Goal: Use online tool/utility: Utilize a website feature to perform a specific function

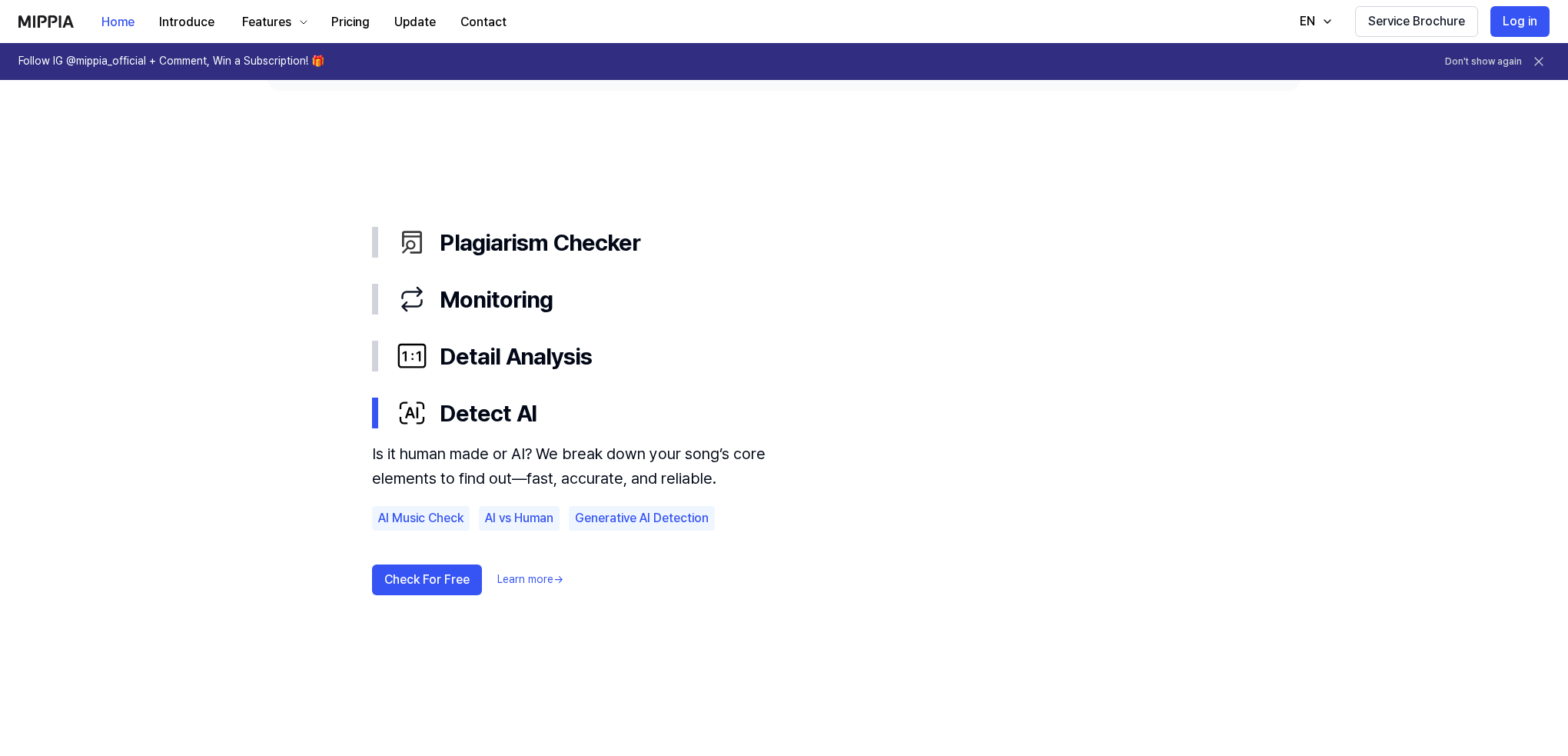
scroll to position [769, 0]
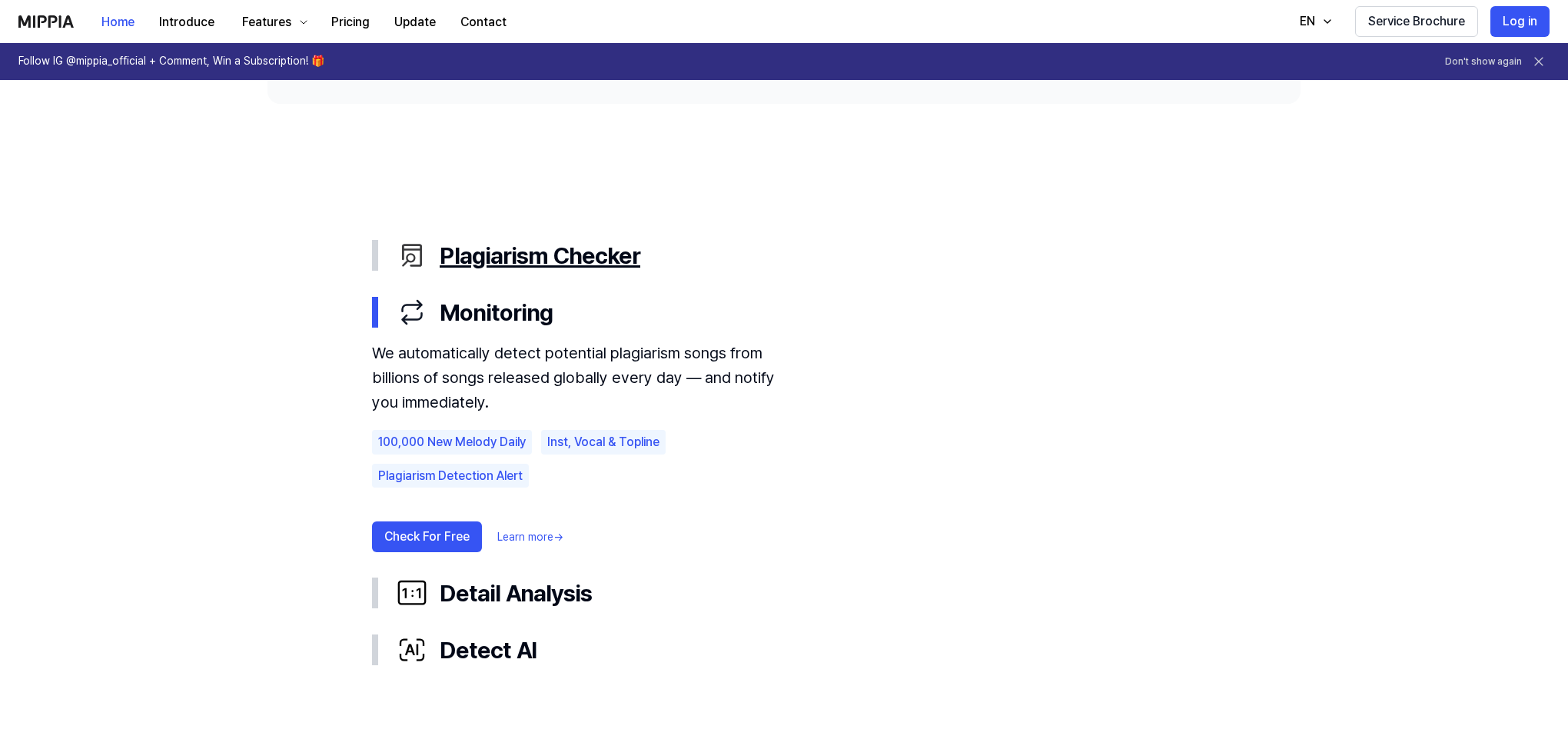
click at [519, 249] on div "Plagiarism Checker" at bounding box center [796, 255] width 799 height 32
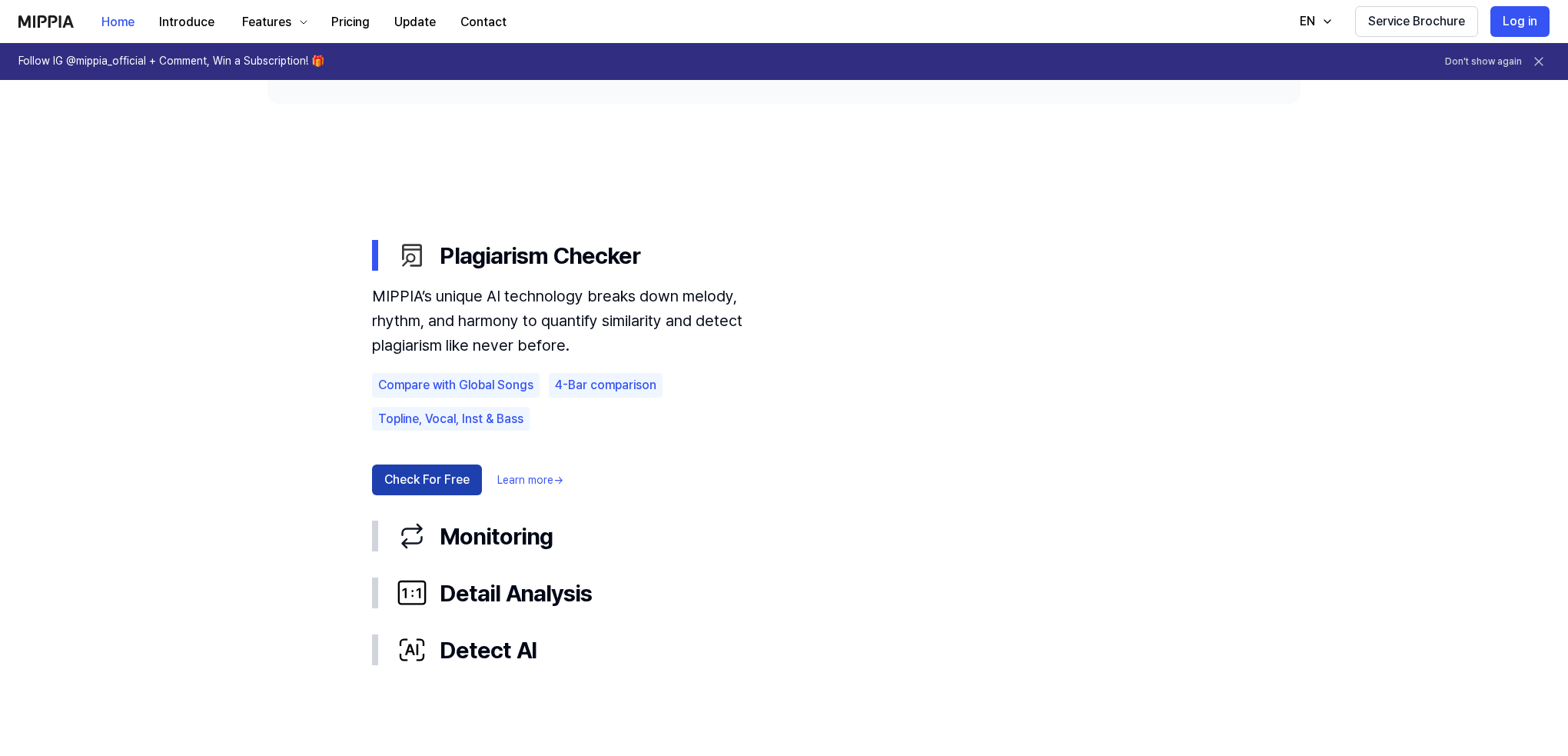
click at [443, 437] on button "Check For Free" at bounding box center [427, 480] width 110 height 31
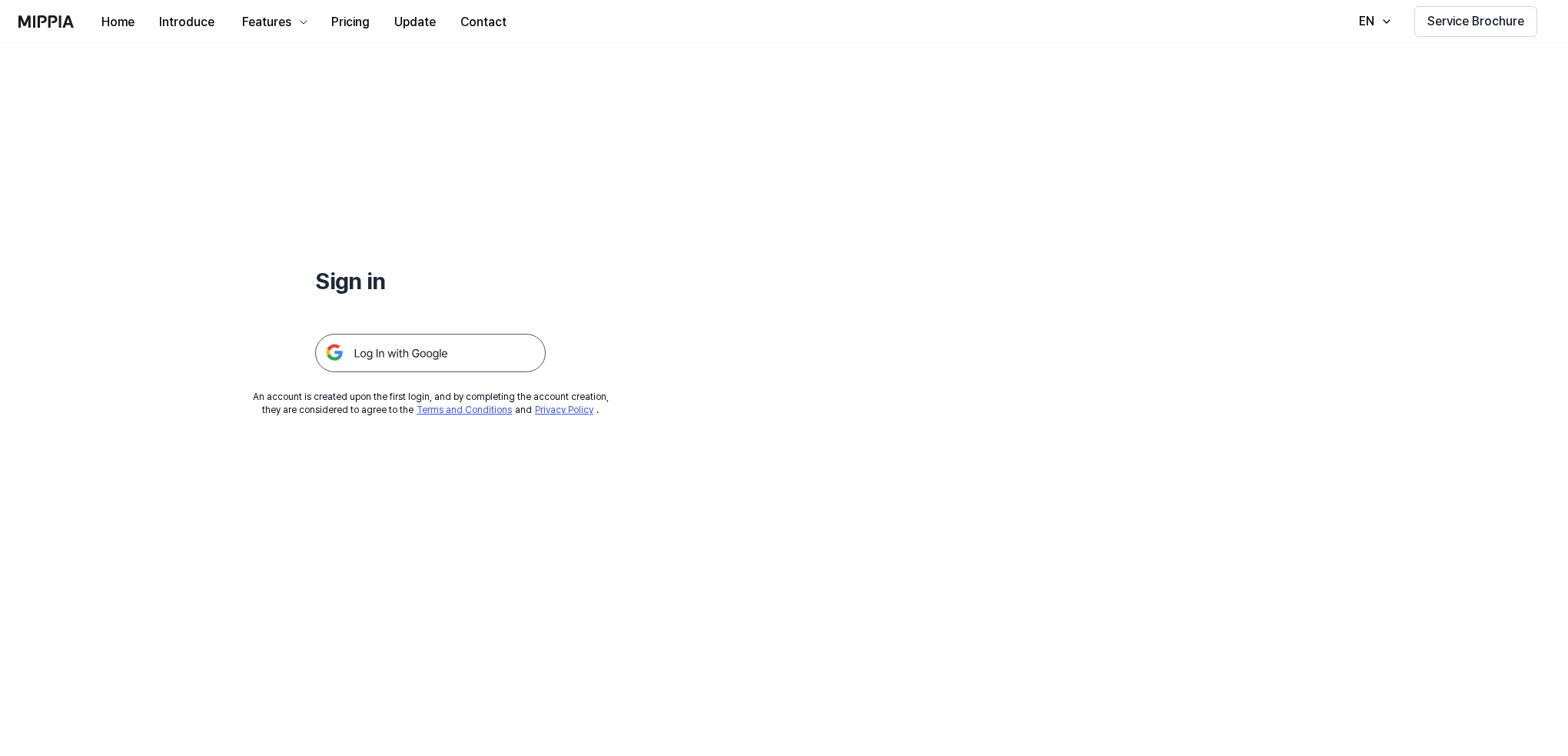
click at [430, 355] on img at bounding box center [430, 353] width 231 height 38
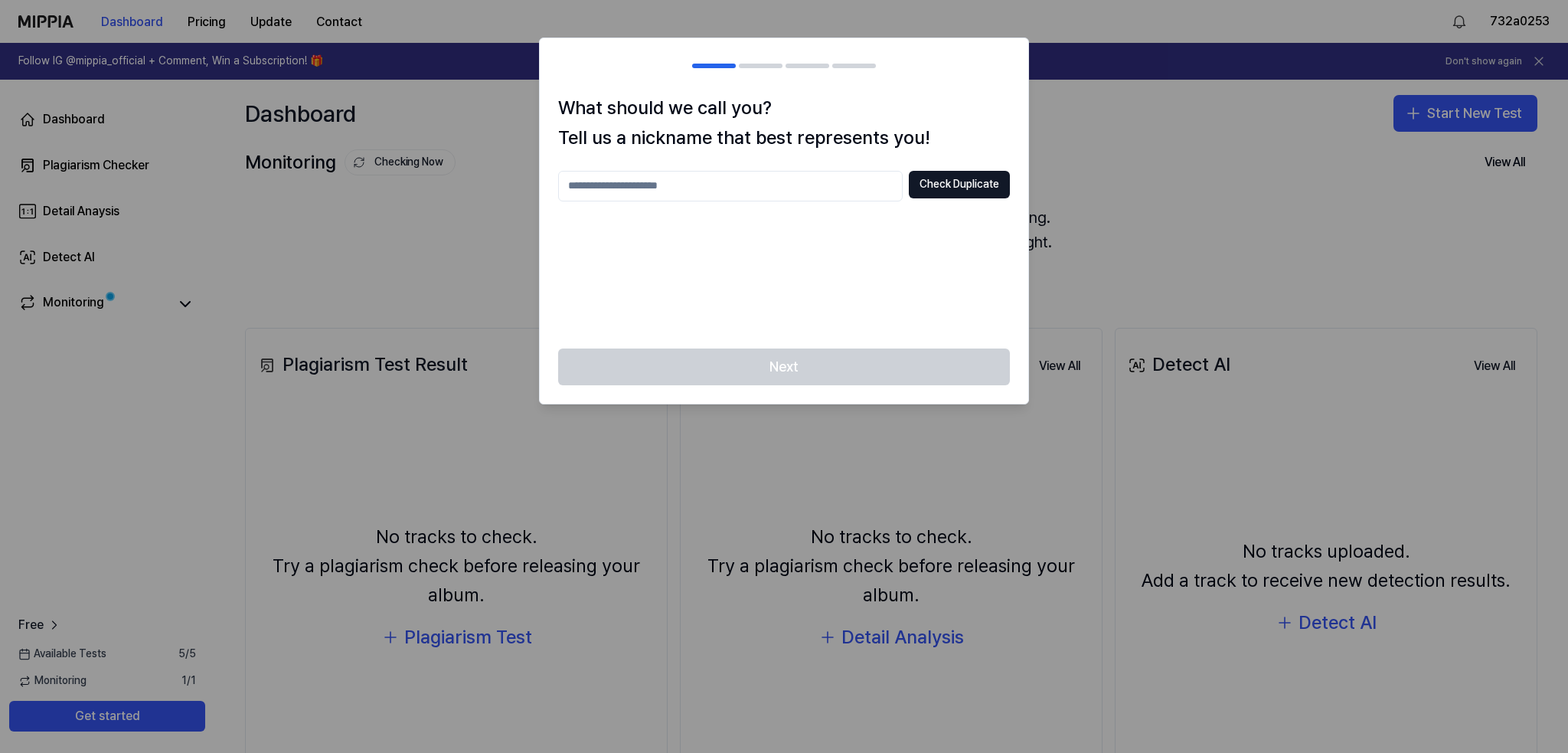
click at [677, 183] on input "text" at bounding box center [730, 186] width 345 height 31
type input "*******"
click at [965, 185] on button "Check Duplicate" at bounding box center [959, 185] width 101 height 27
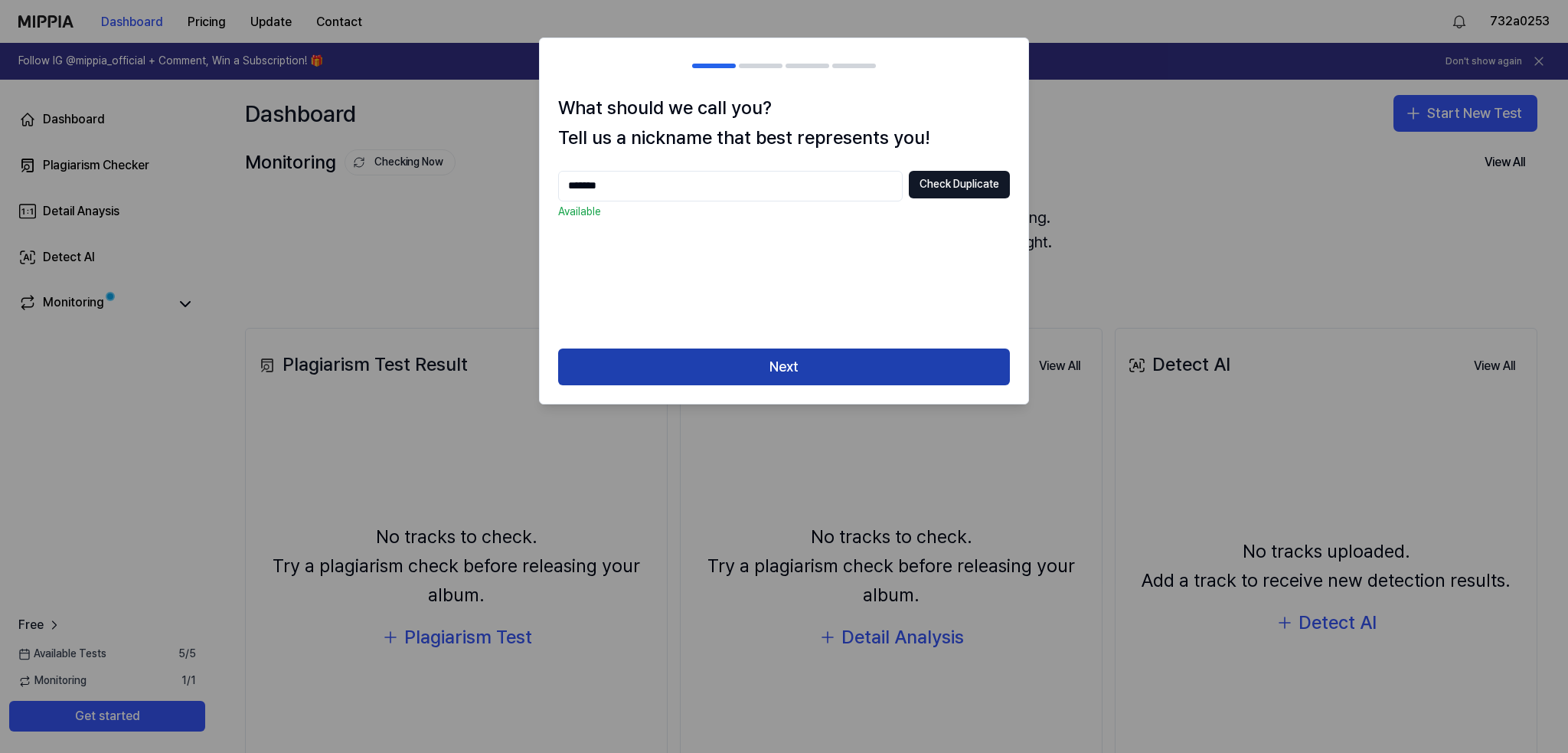
click at [812, 363] on button "Next" at bounding box center [784, 366] width 452 height 37
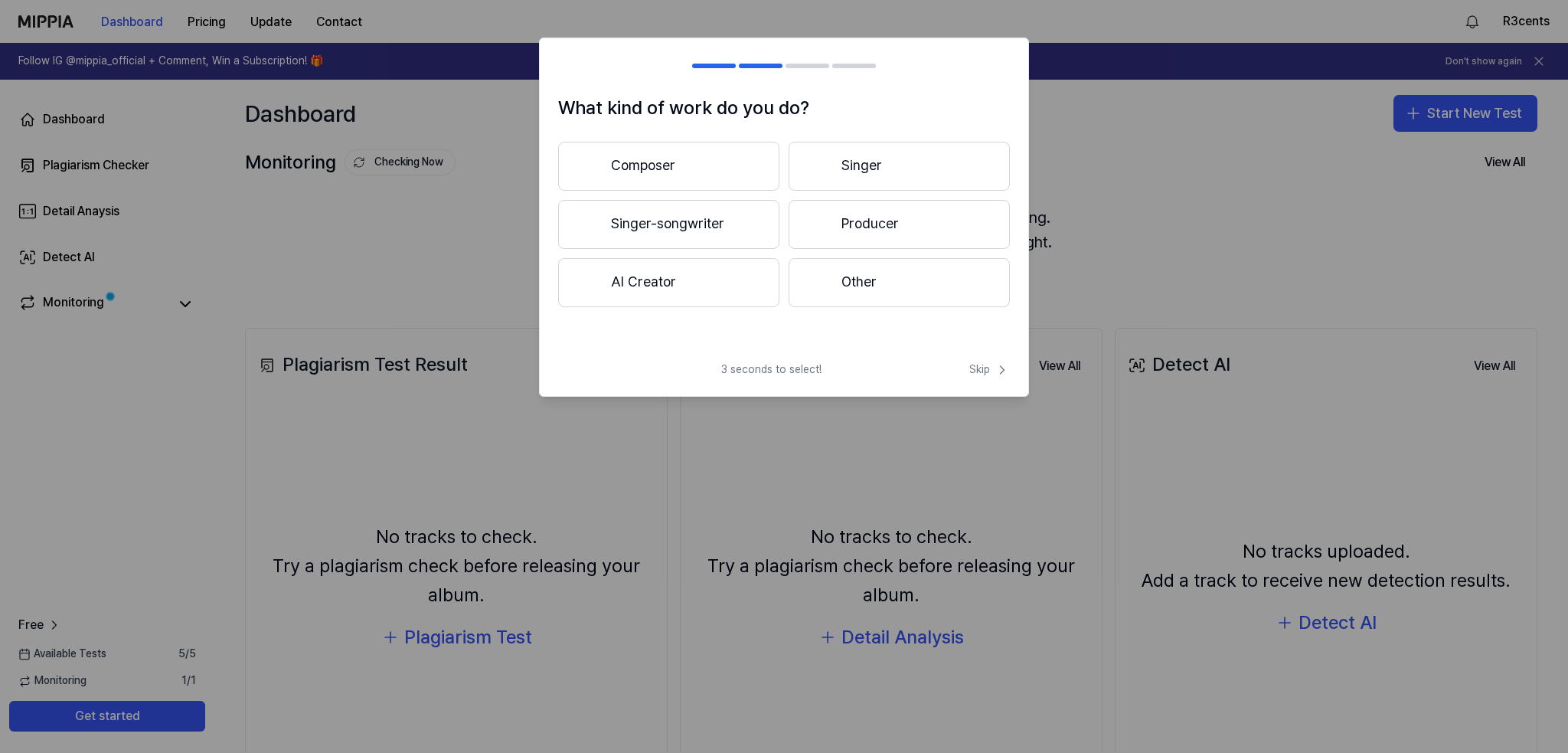
click at [710, 177] on button "Composer" at bounding box center [669, 166] width 221 height 49
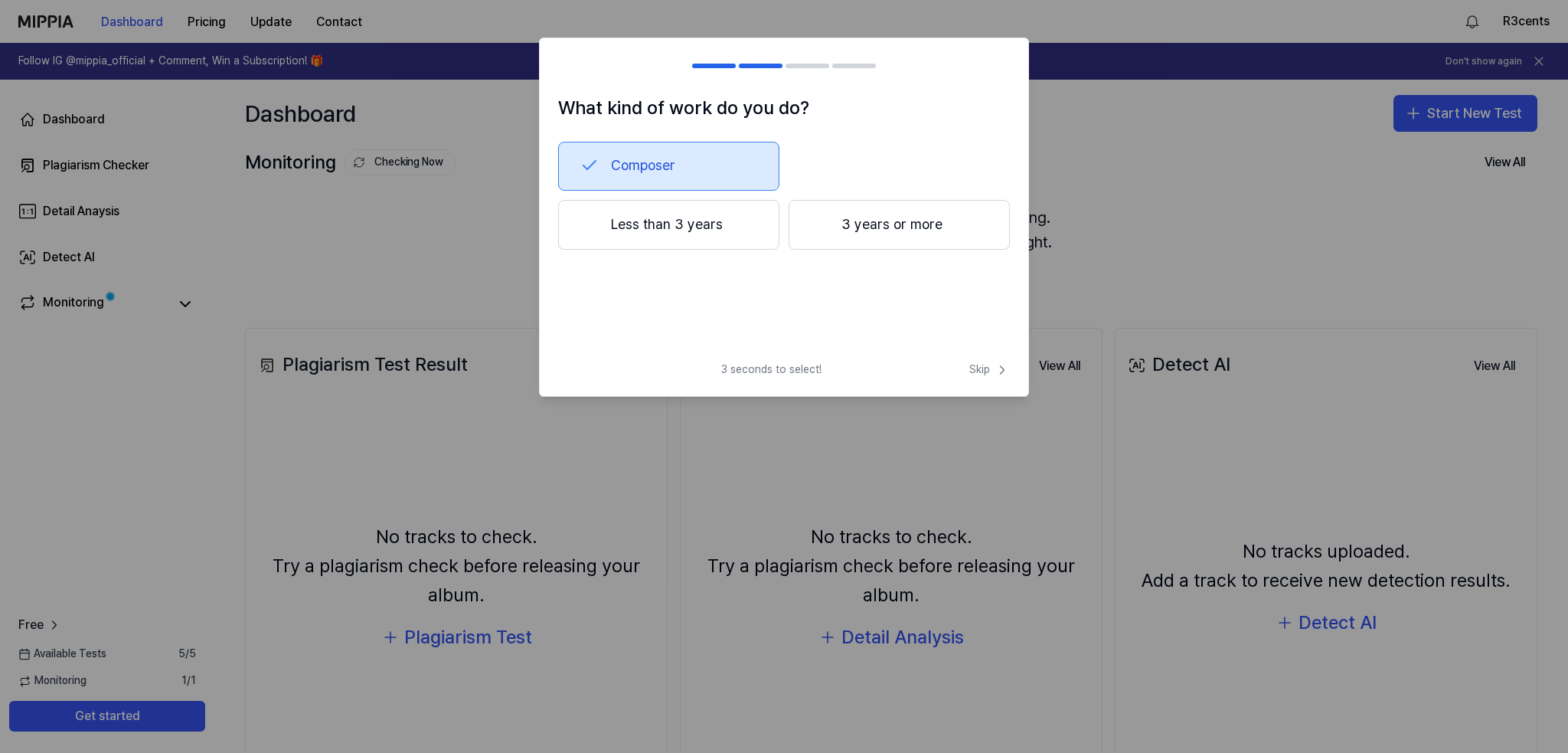
click at [704, 223] on button "Less than 3 years" at bounding box center [669, 225] width 221 height 50
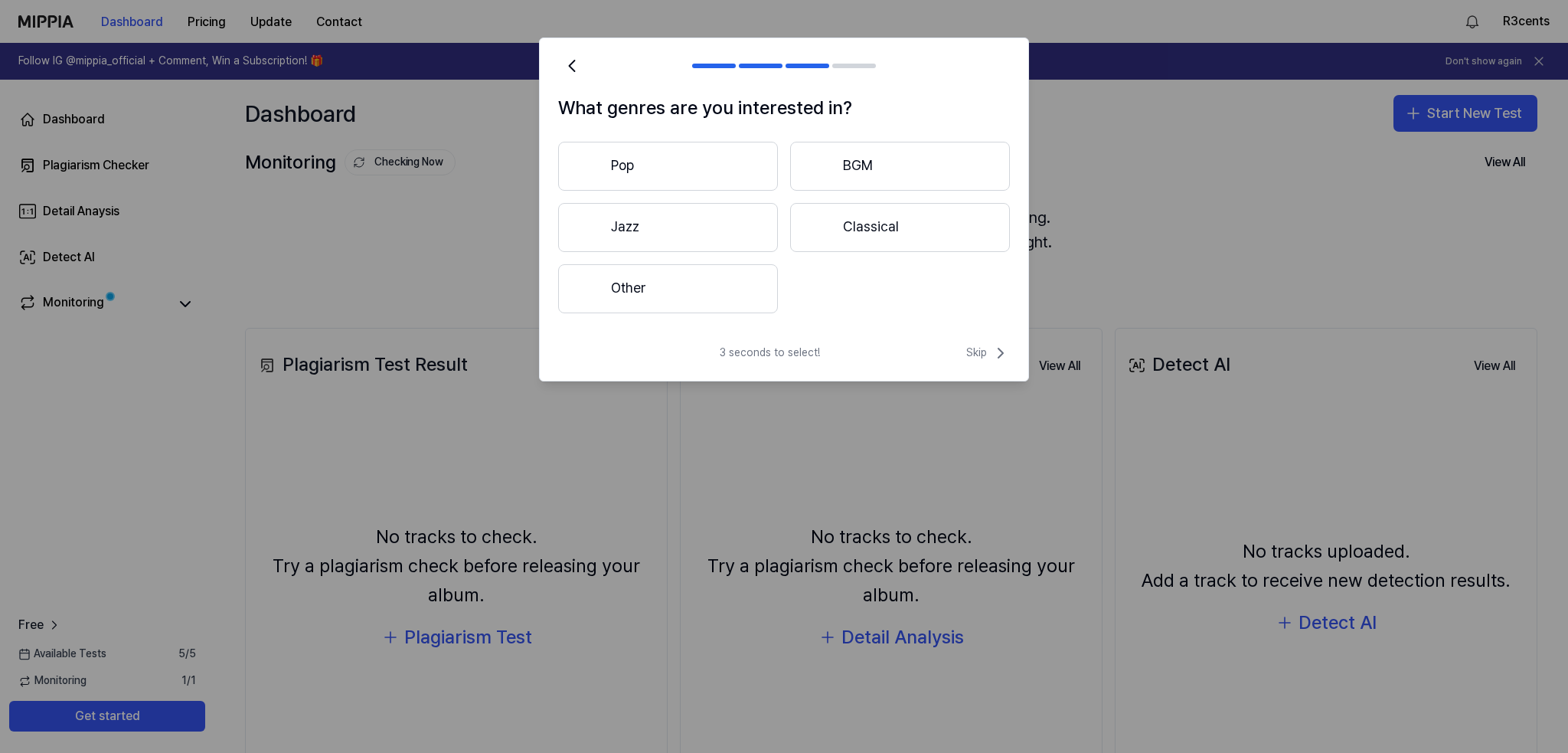
click at [724, 289] on button "Other" at bounding box center [668, 288] width 220 height 49
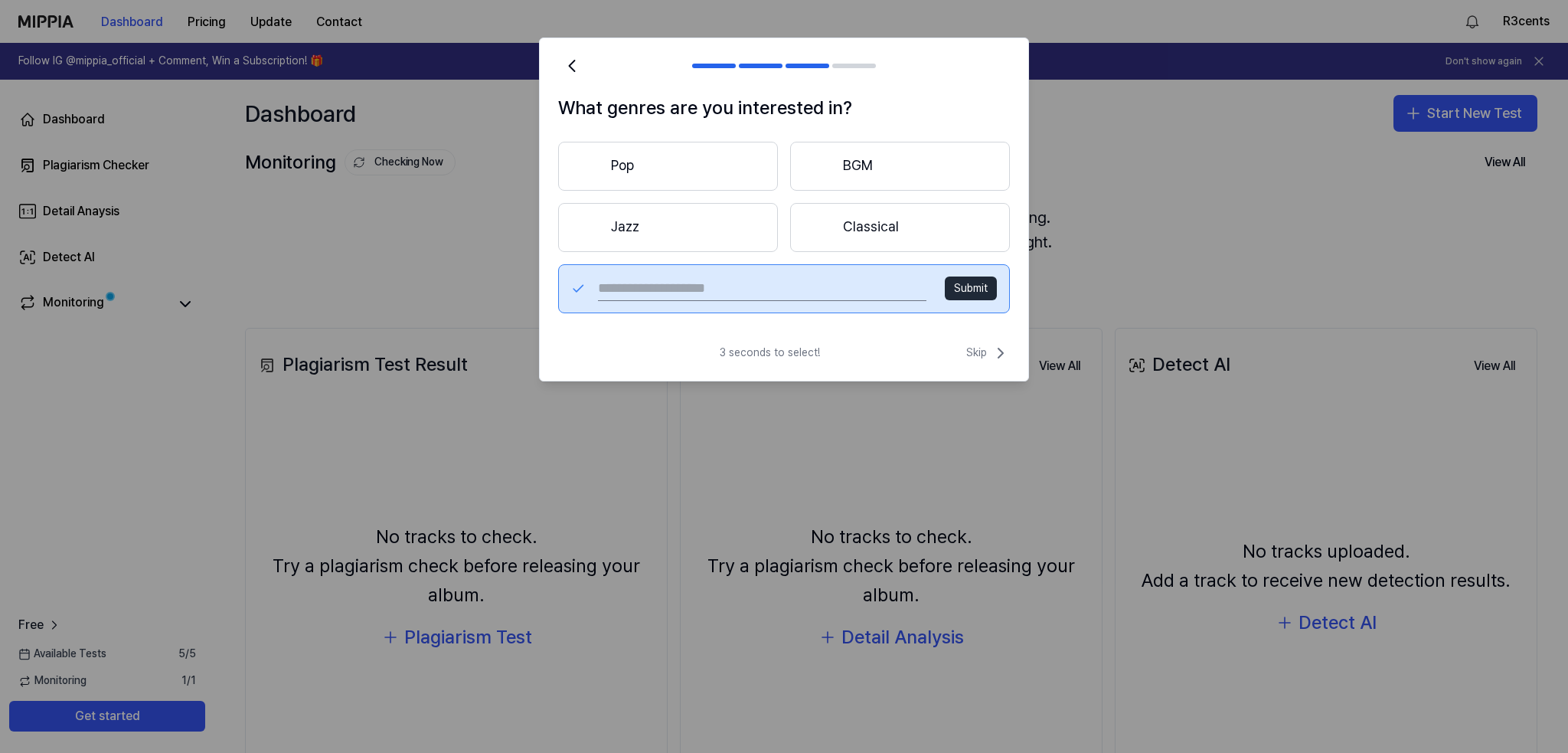
click at [889, 168] on button "BGM" at bounding box center [900, 166] width 220 height 49
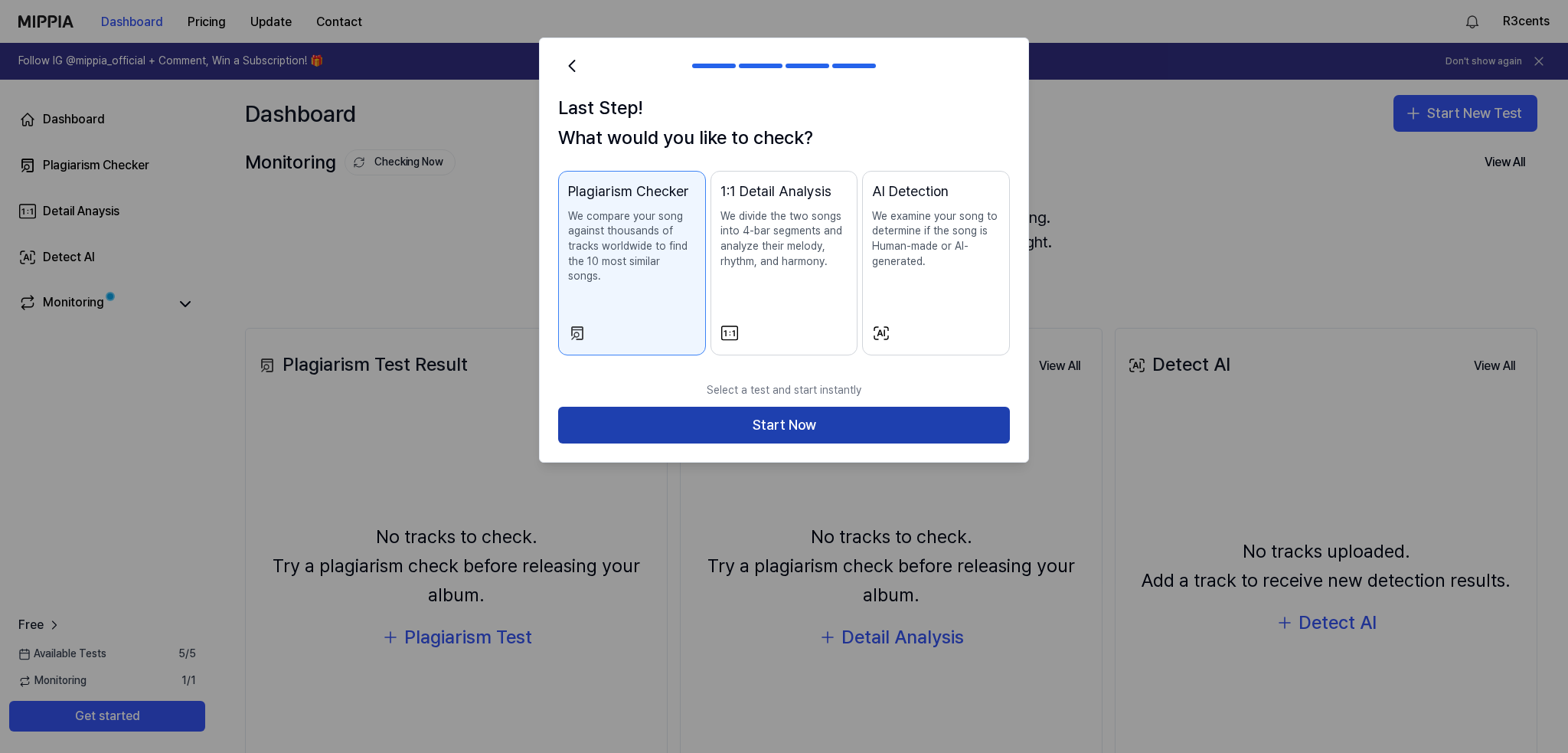
click at [819, 407] on button "Start Now" at bounding box center [784, 425] width 452 height 37
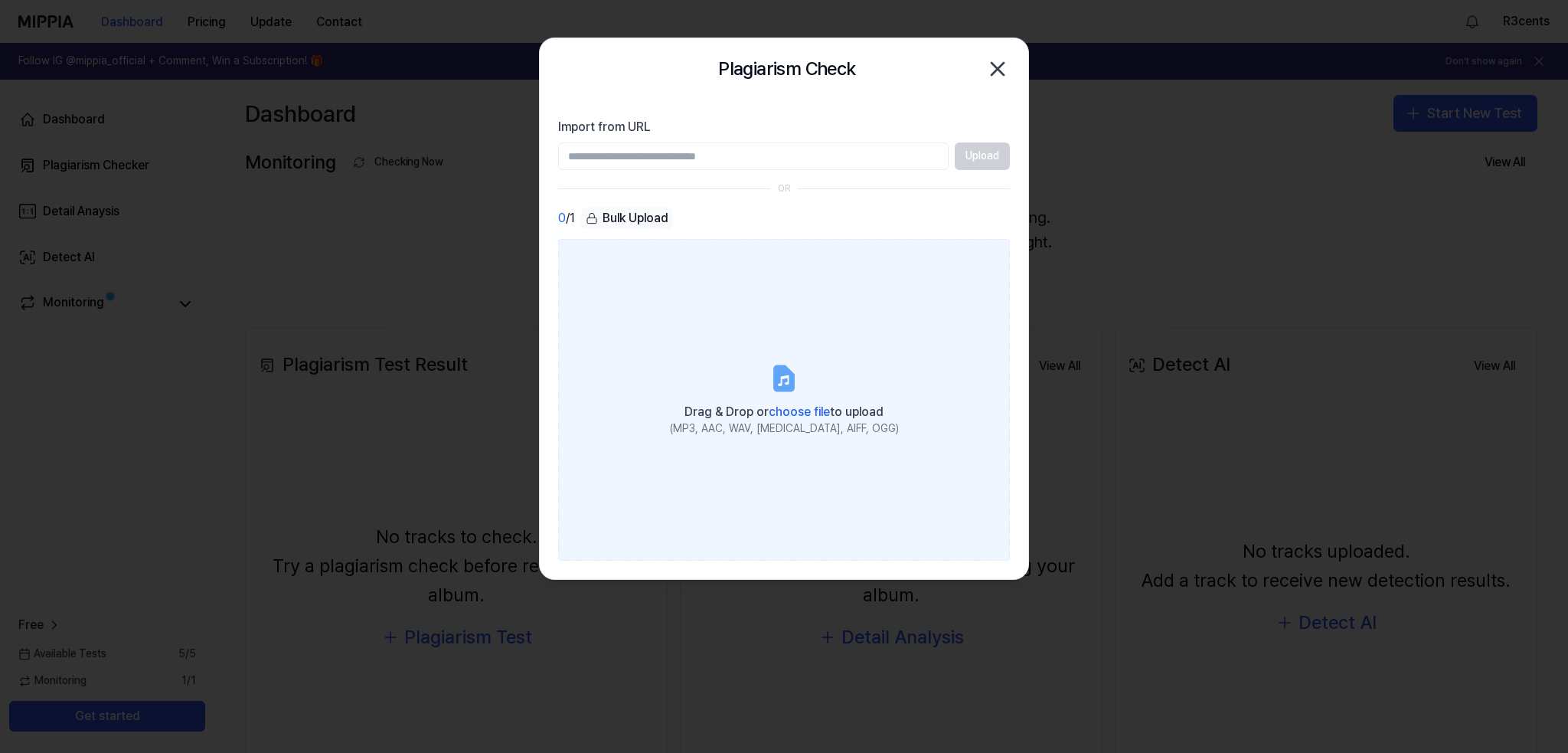
click at [718, 309] on label "Drag & Drop or choose file to upload (MP3, AAC, WAV, [MEDICAL_DATA], AIFF, OGG)" at bounding box center [784, 400] width 452 height 322
click at [0, 0] on input "Drag & Drop or choose file to upload (MP3, AAC, WAV, [MEDICAL_DATA], AIFF, OGG)" at bounding box center [0, 0] width 0 height 0
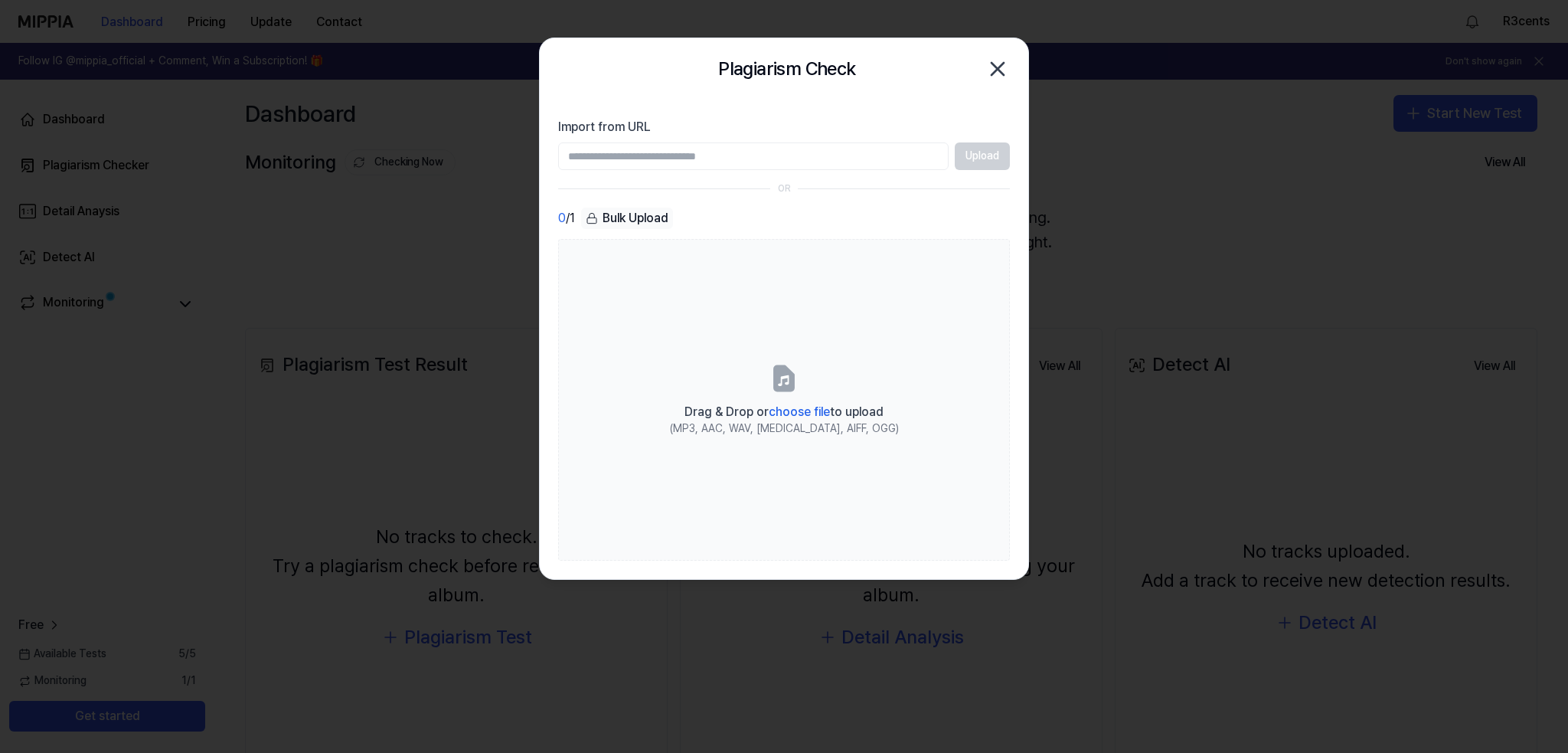
click at [1014, 68] on div "Plagiarism Check Close" at bounding box center [784, 69] width 488 height 61
click at [1002, 70] on icon "button" at bounding box center [997, 69] width 25 height 25
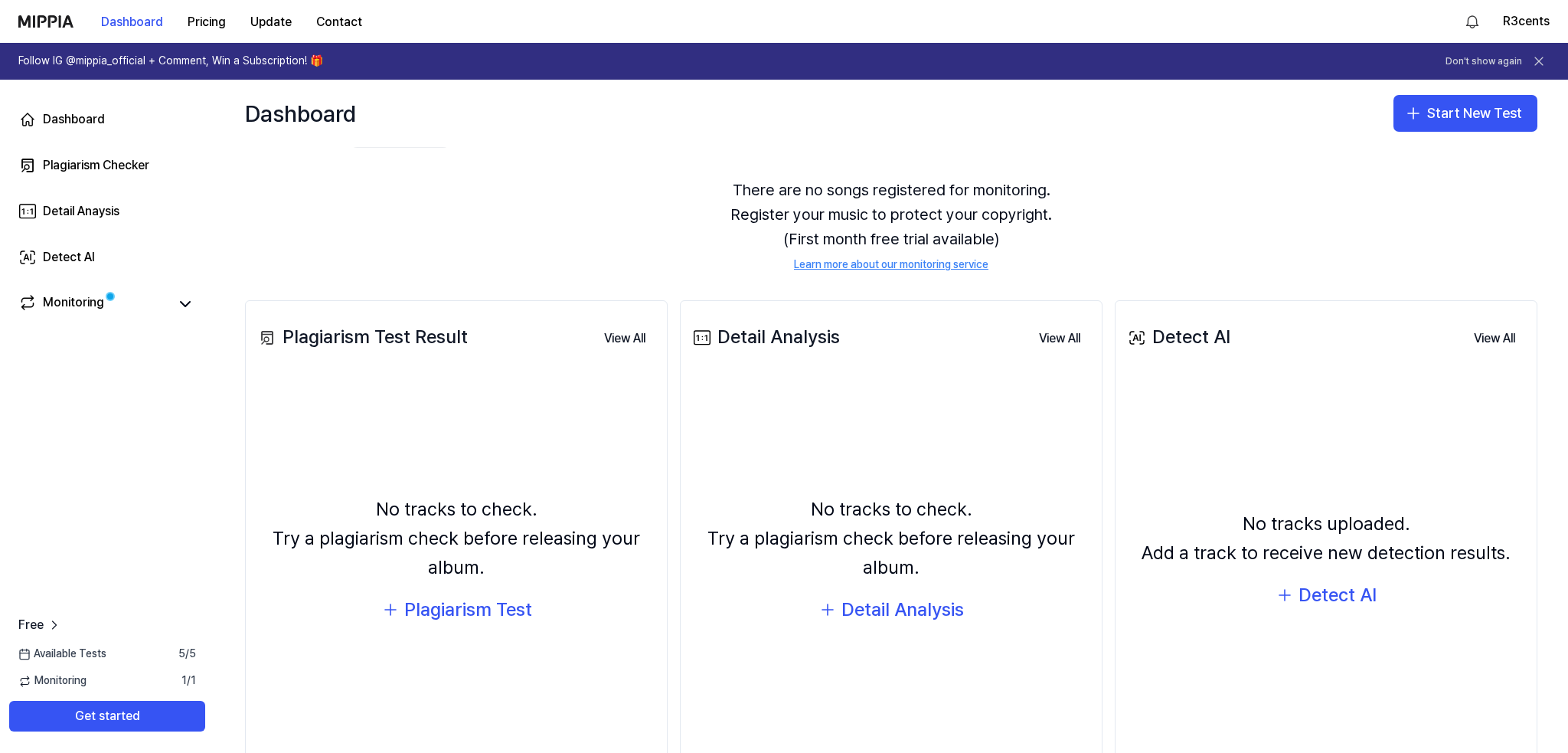
scroll to position [102, 0]
